Goal: Navigation & Orientation: Find specific page/section

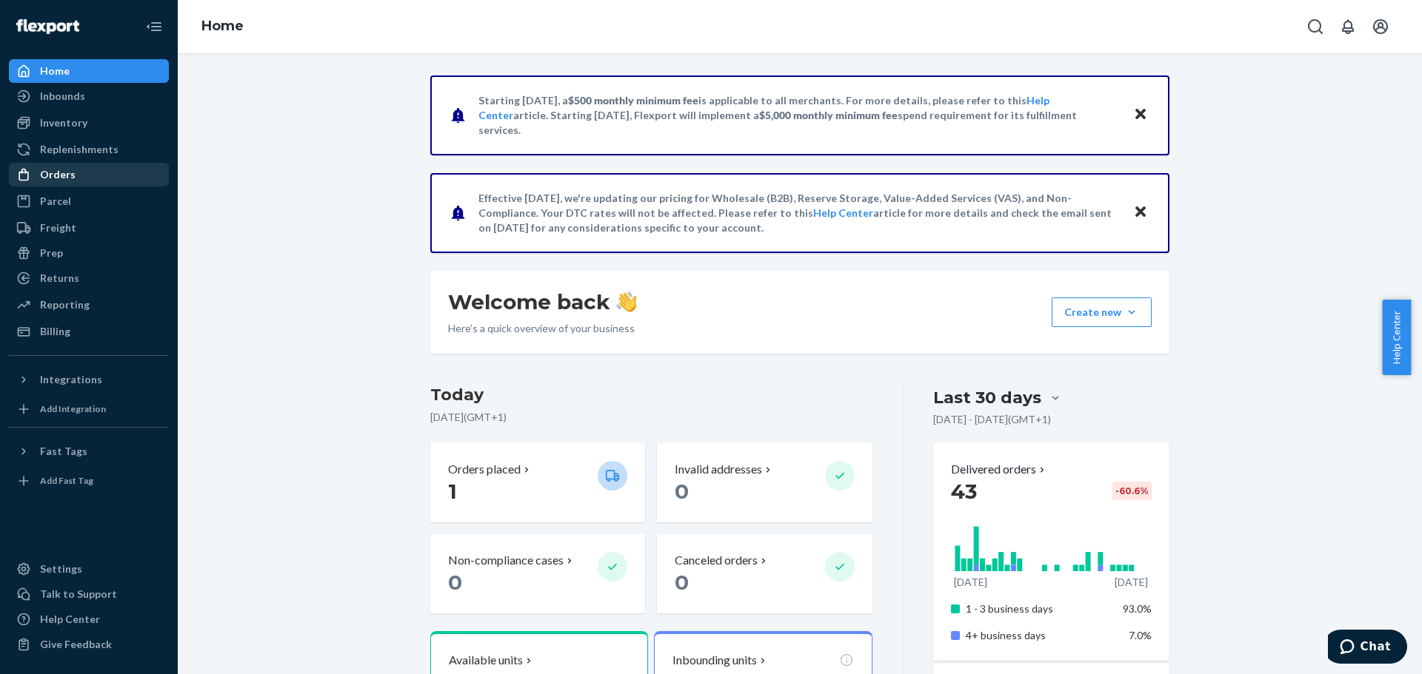
click at [85, 171] on div "Orders" at bounding box center [88, 174] width 157 height 21
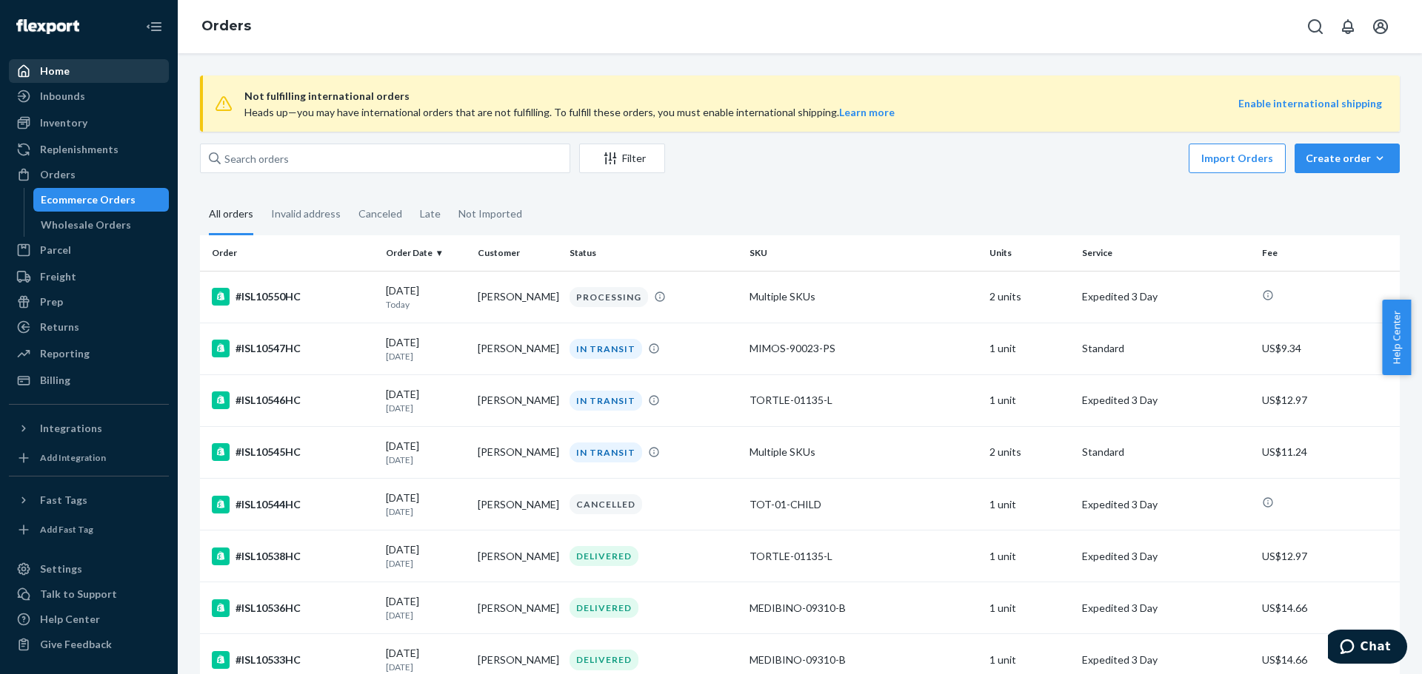
click at [69, 78] on div "Home" at bounding box center [88, 71] width 157 height 21
